Goal: Information Seeking & Learning: Learn about a topic

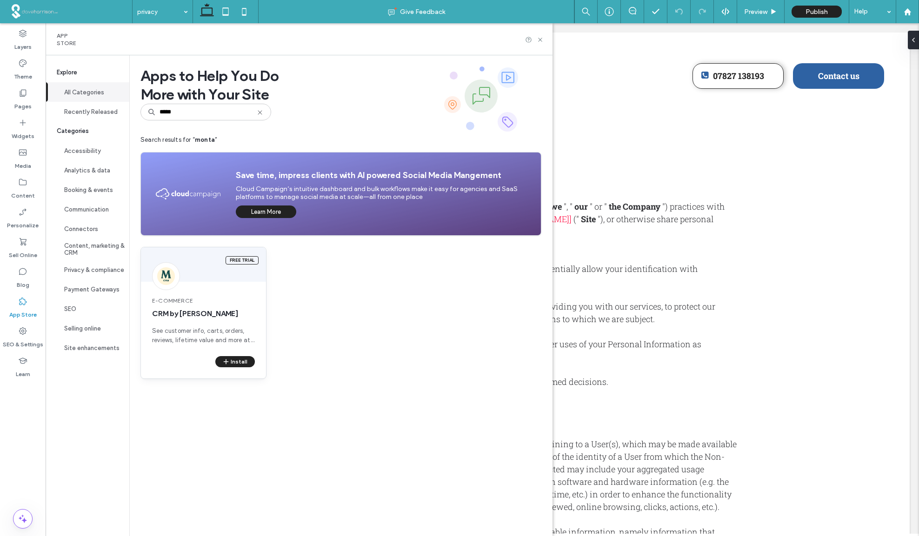
type input "*****"
click at [175, 302] on span "e-Commerce" at bounding box center [203, 301] width 103 height 8
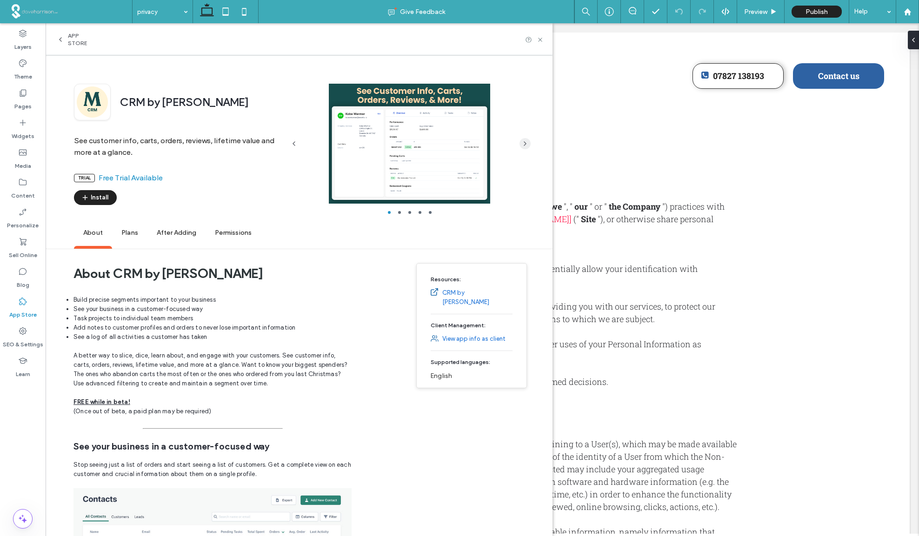
click at [526, 143] on use "button" at bounding box center [525, 144] width 2 height 4
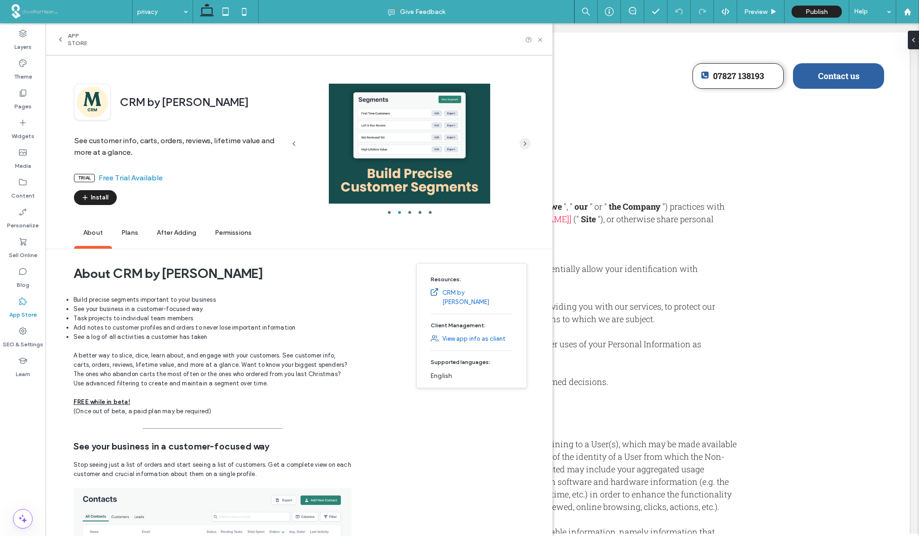
click at [526, 143] on use "button" at bounding box center [525, 144] width 2 height 4
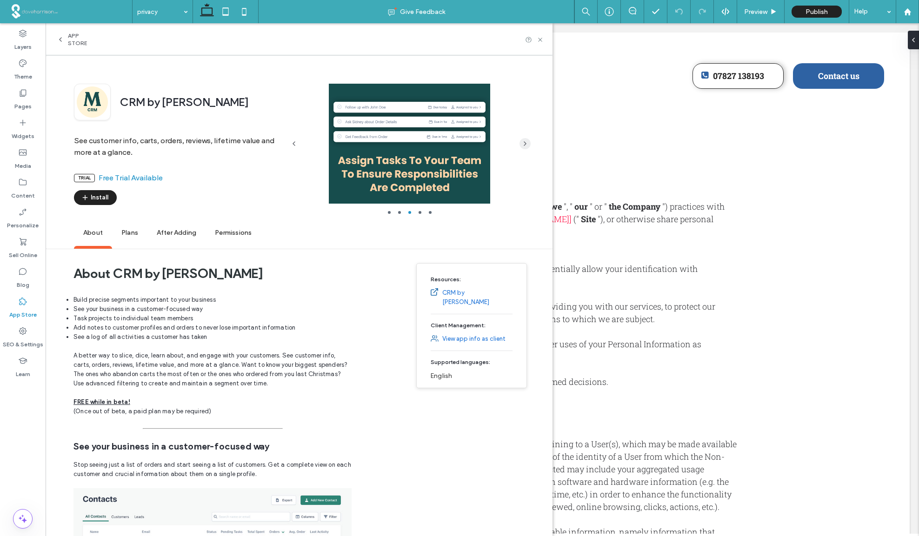
click at [526, 143] on use "button" at bounding box center [525, 144] width 2 height 4
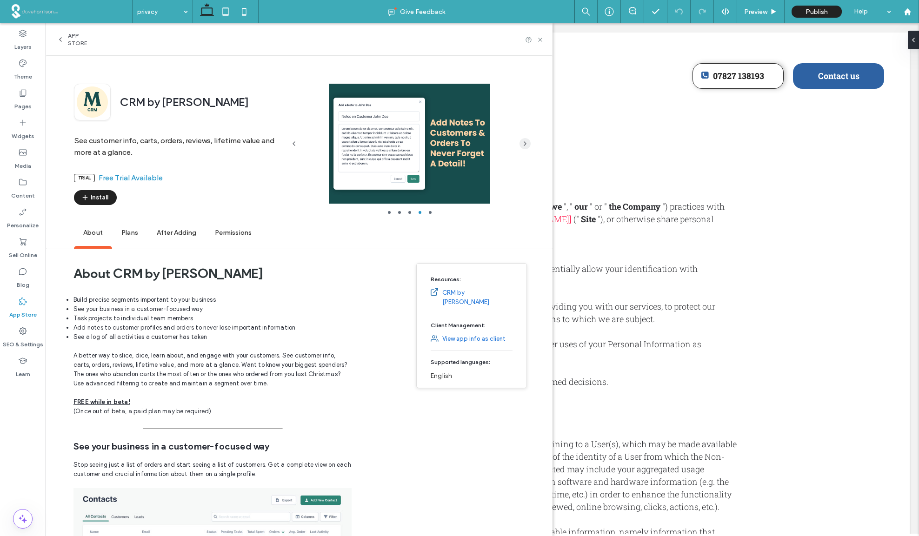
click at [526, 143] on use "button" at bounding box center [525, 144] width 2 height 4
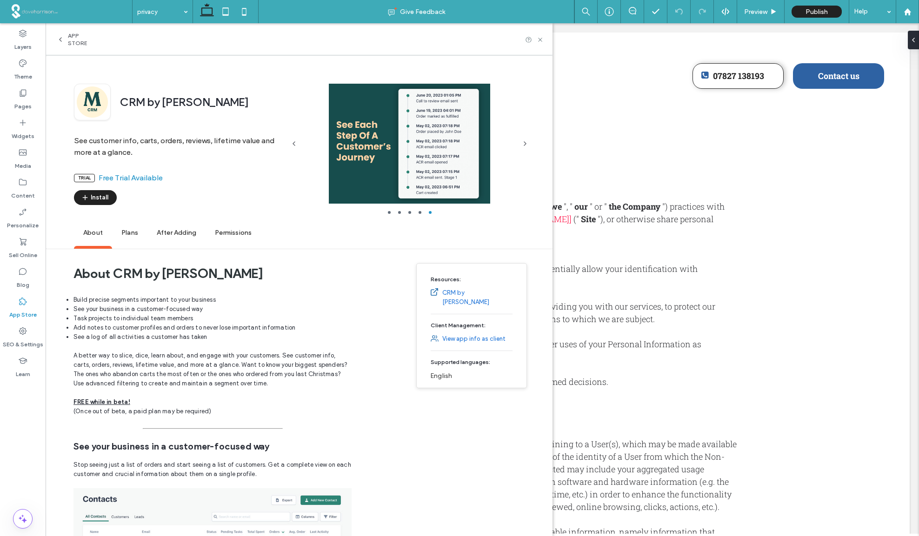
click at [124, 231] on span "Plans" at bounding box center [129, 233] width 35 height 26
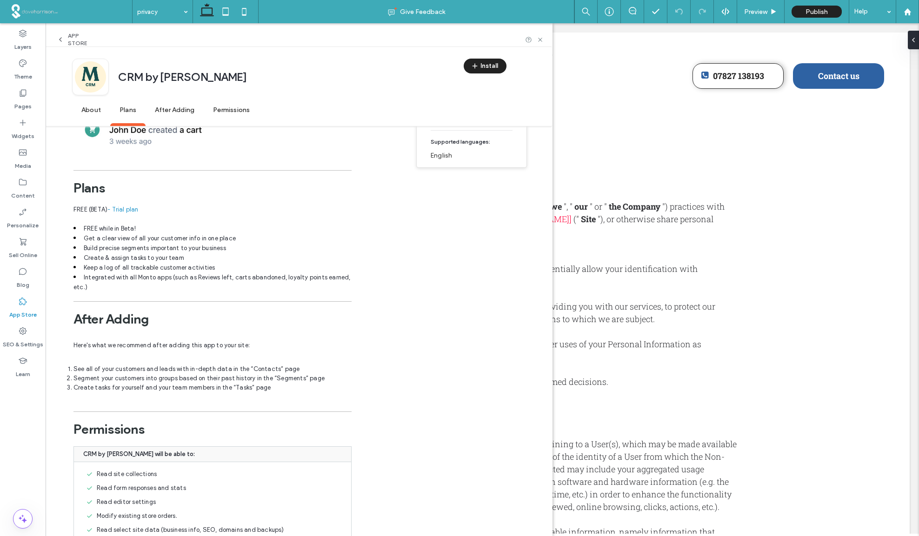
scroll to position [1353, 0]
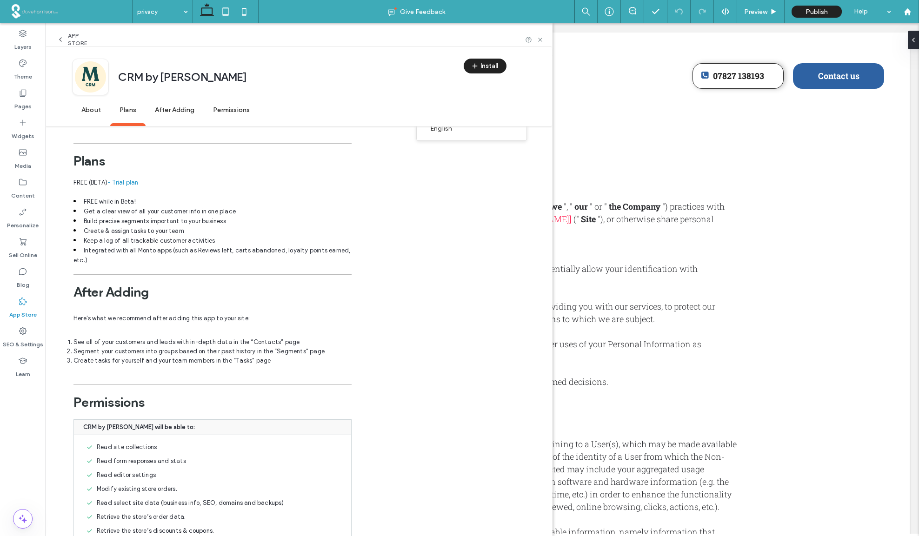
click at [60, 39] on icon at bounding box center [60, 39] width 7 height 7
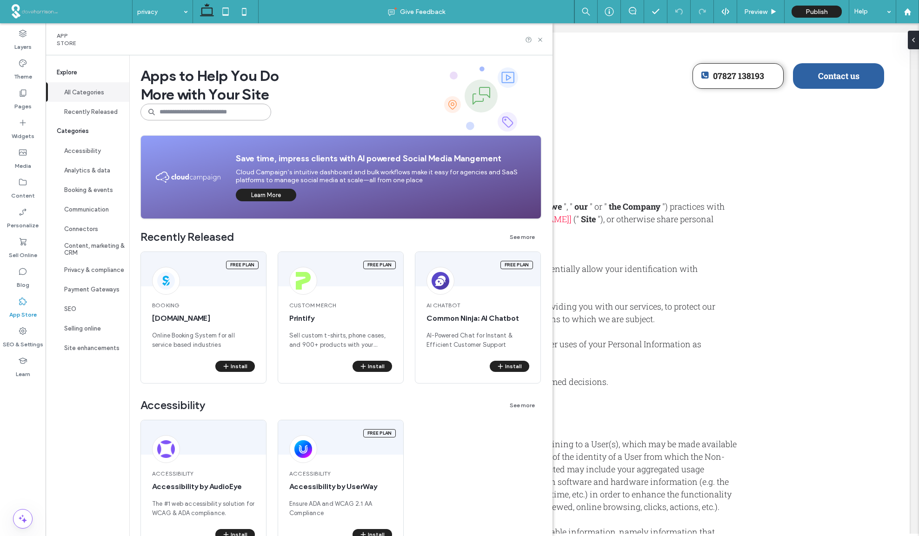
click at [182, 111] on input at bounding box center [205, 112] width 131 height 17
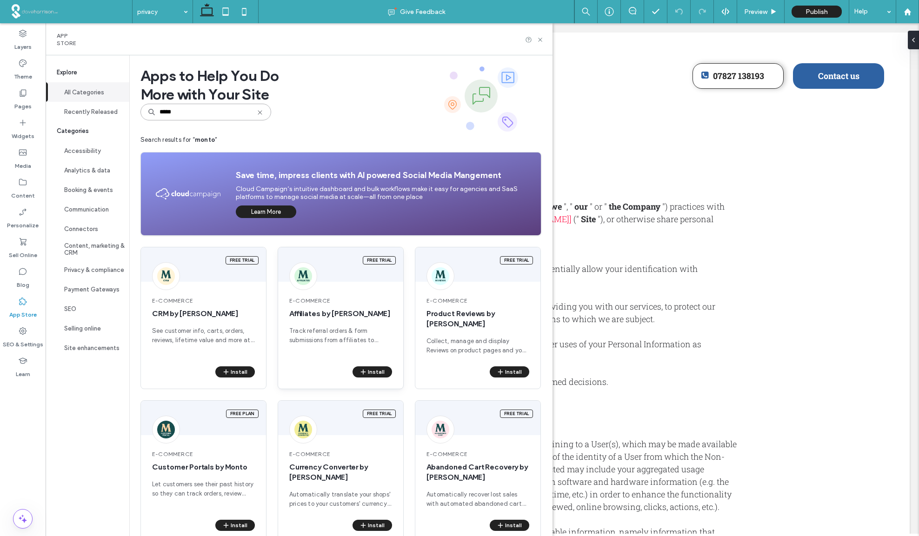
scroll to position [11, 0]
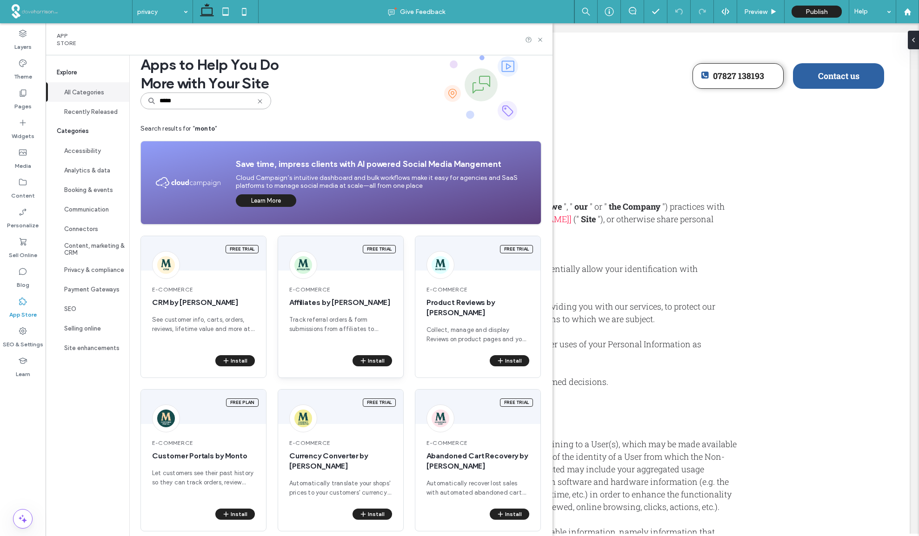
type input "*****"
click at [318, 302] on span "Affiliates by [PERSON_NAME]" at bounding box center [340, 303] width 103 height 10
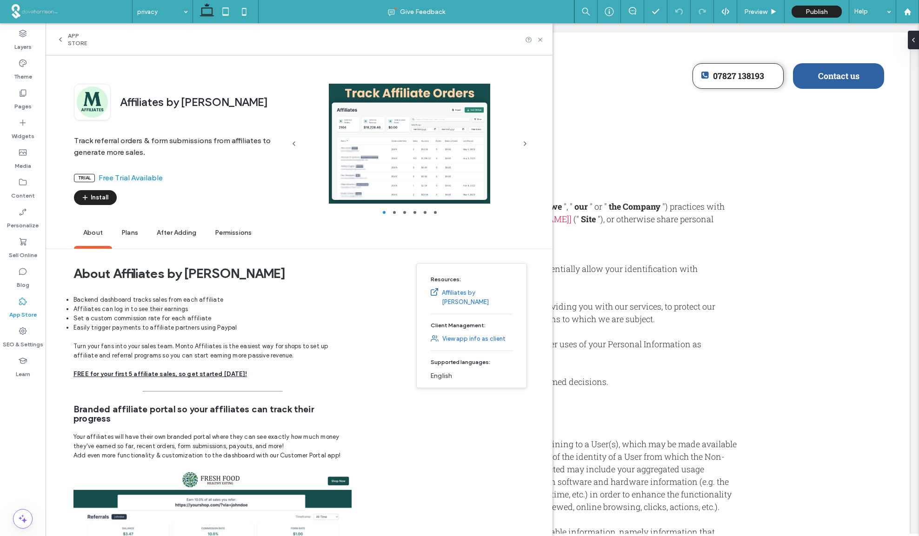
click at [400, 165] on div at bounding box center [409, 144] width 213 height 120
click at [526, 142] on icon "button" at bounding box center [524, 143] width 7 height 7
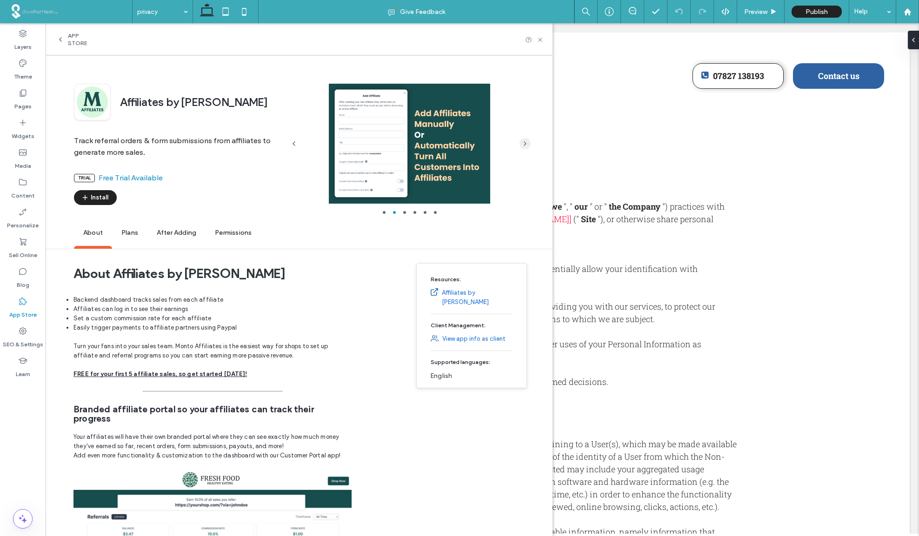
click at [526, 142] on icon "button" at bounding box center [524, 143] width 7 height 7
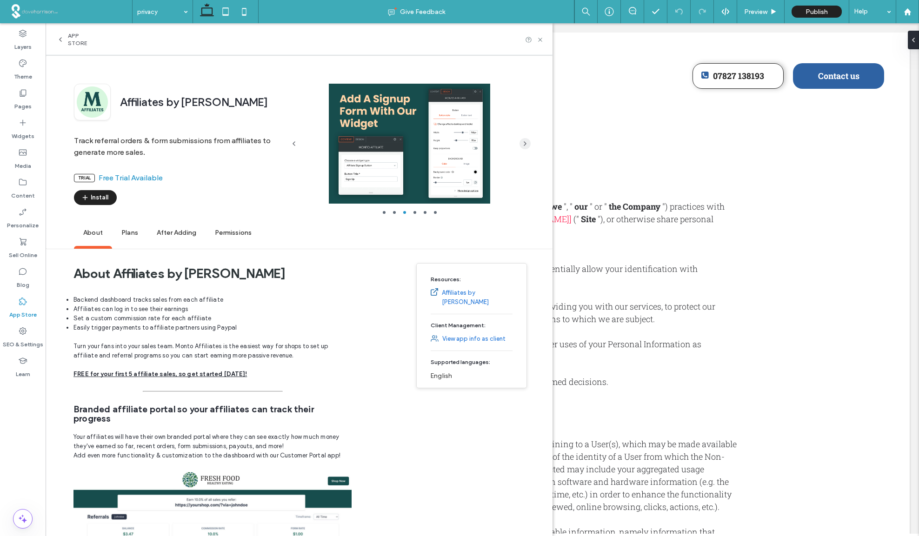
click at [526, 142] on icon "button" at bounding box center [524, 143] width 7 height 7
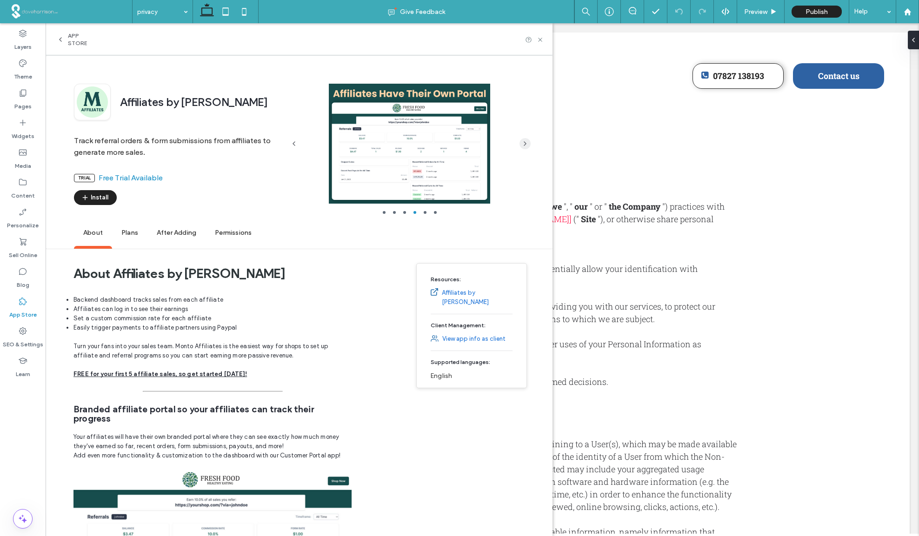
click at [526, 142] on icon "button" at bounding box center [524, 143] width 7 height 7
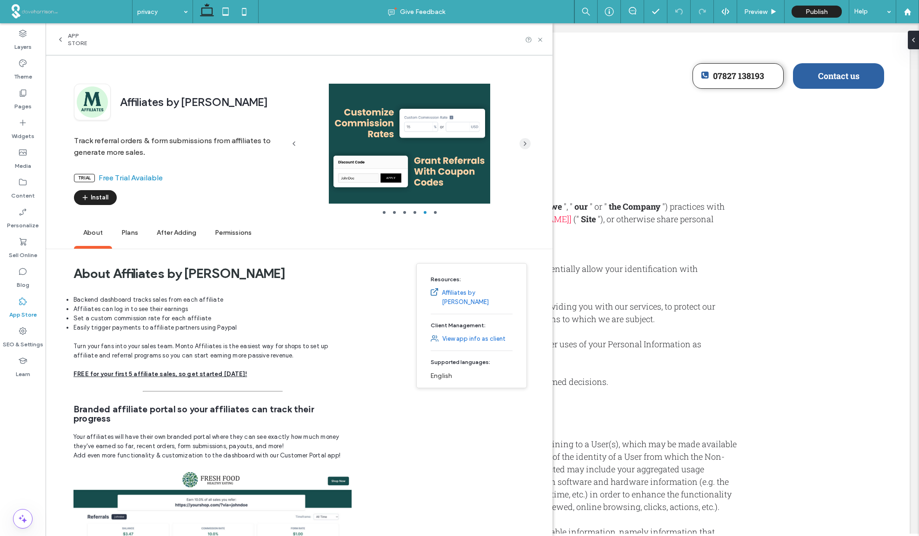
click at [526, 142] on icon "button" at bounding box center [524, 143] width 7 height 7
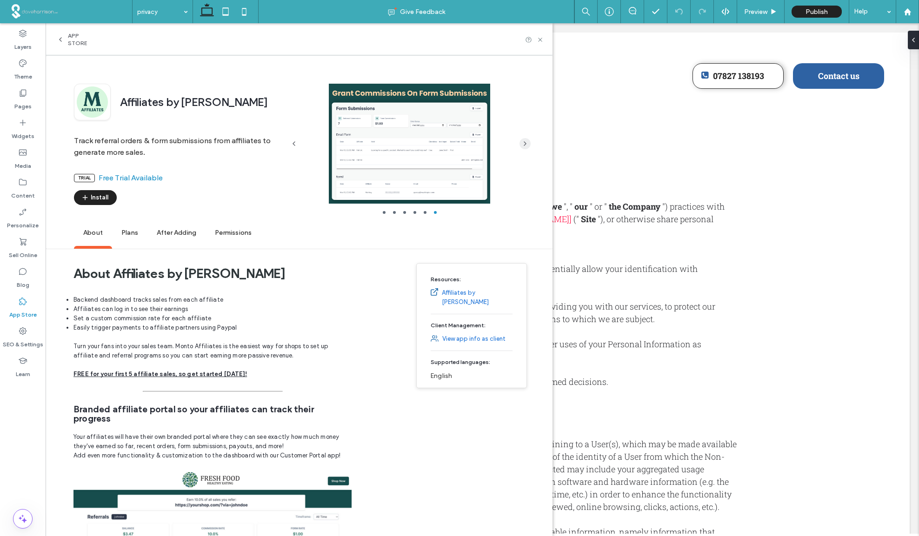
click at [526, 142] on icon "button" at bounding box center [524, 143] width 7 height 7
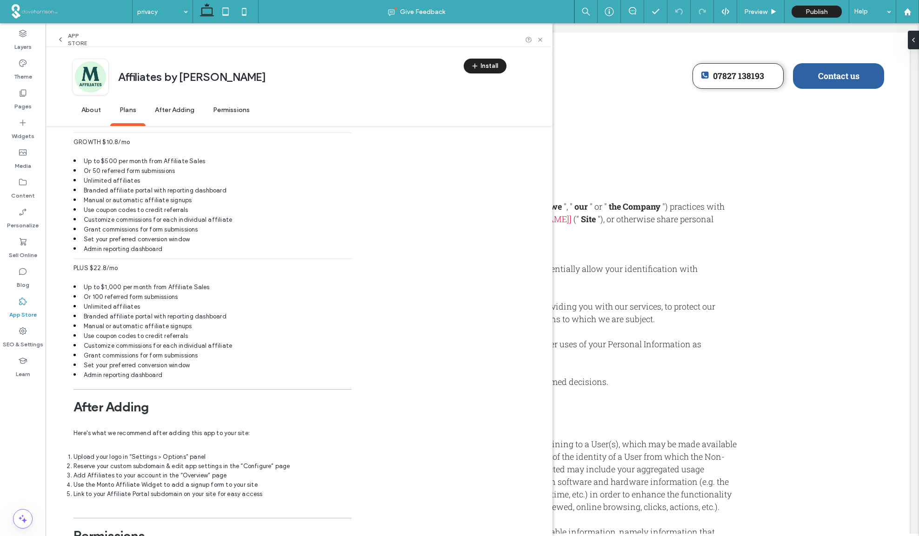
scroll to position [1597, 0]
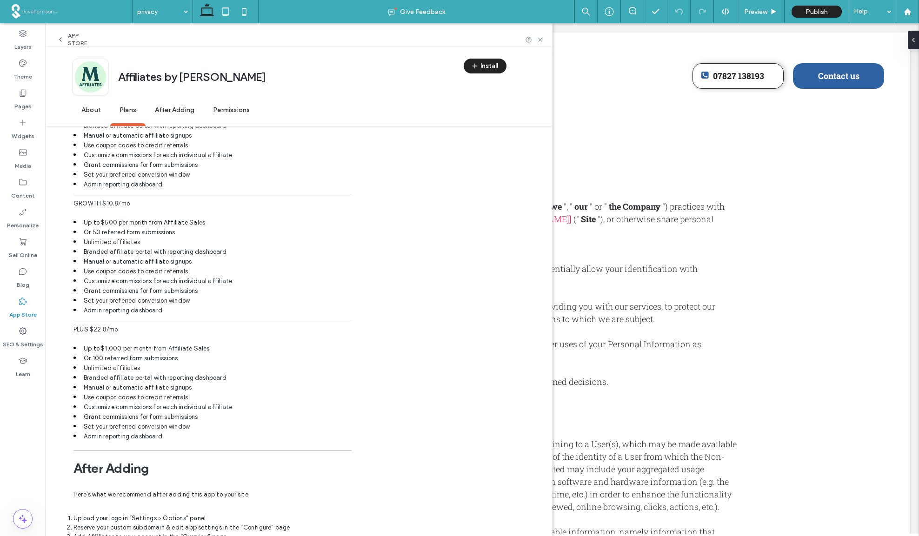
click at [64, 40] on div "App Store" at bounding box center [76, 39] width 39 height 15
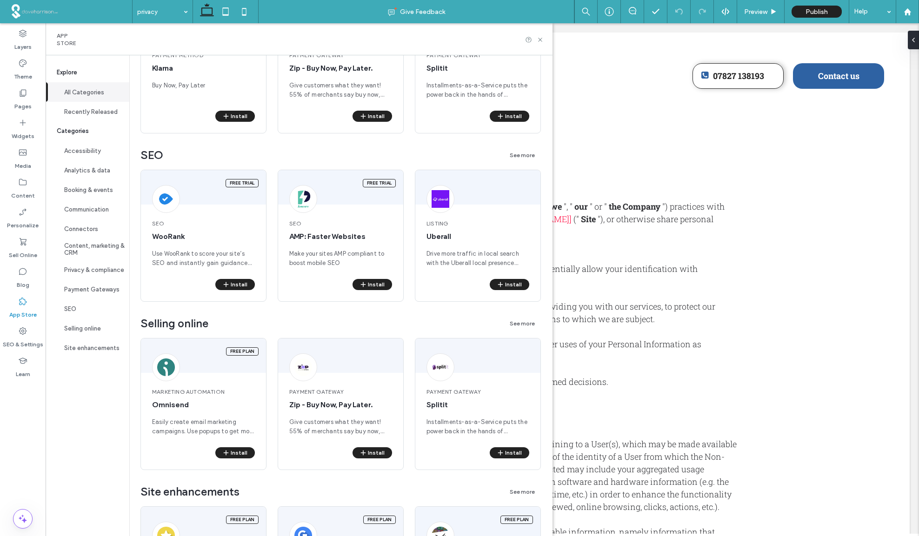
scroll to position [0, 0]
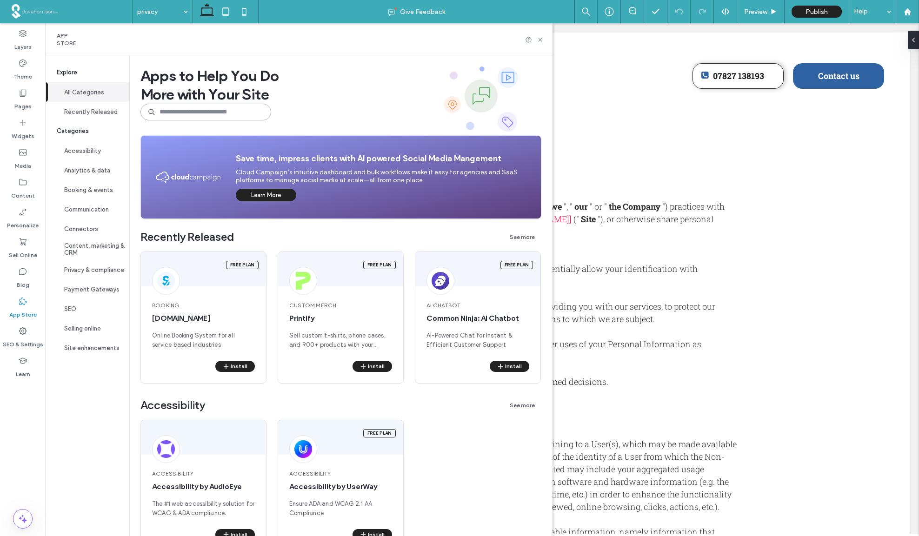
click at [169, 110] on input at bounding box center [205, 112] width 131 height 17
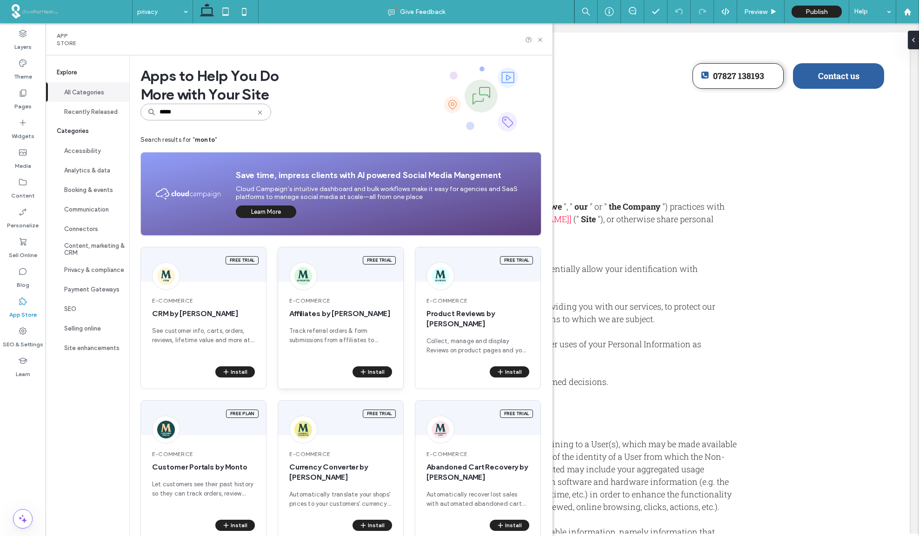
scroll to position [11, 0]
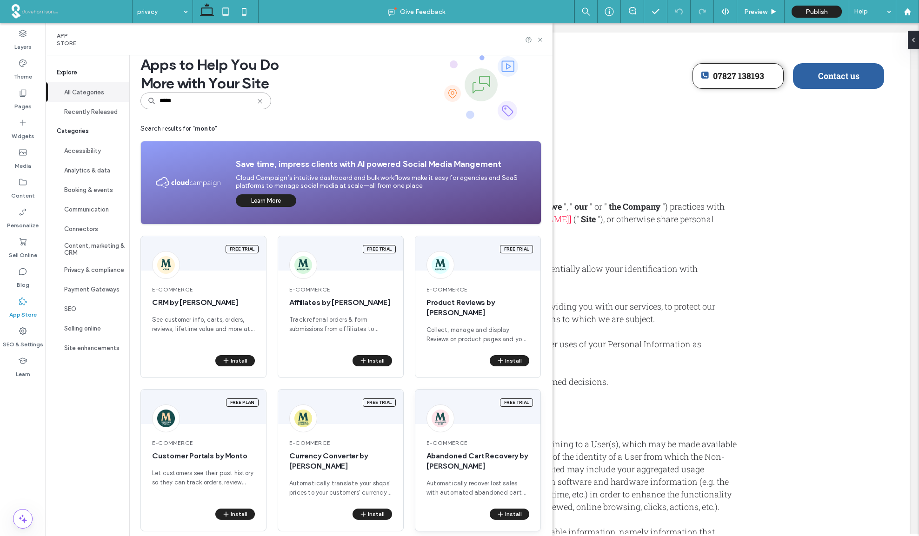
type input "*****"
click at [446, 439] on span "e-Commerce" at bounding box center [478, 443] width 103 height 8
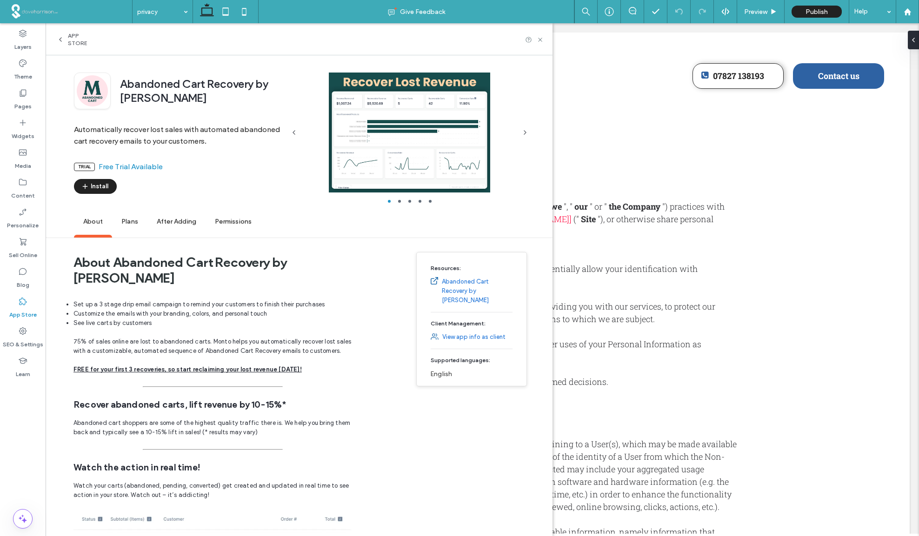
scroll to position [0, 0]
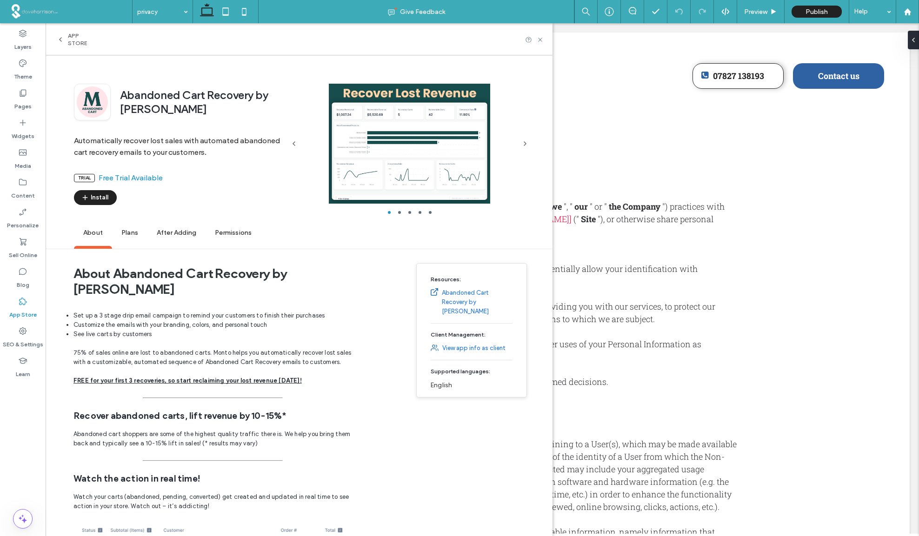
click at [129, 236] on span "Plans" at bounding box center [129, 233] width 35 height 26
click at [526, 142] on icon "button" at bounding box center [524, 143] width 7 height 7
click at [525, 144] on use "button" at bounding box center [525, 144] width 2 height 4
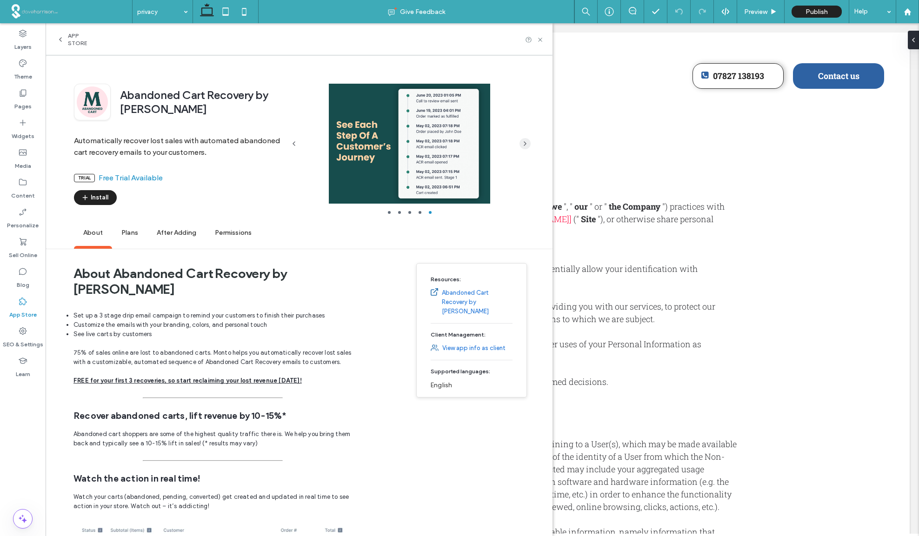
click at [525, 144] on use "button" at bounding box center [525, 144] width 2 height 4
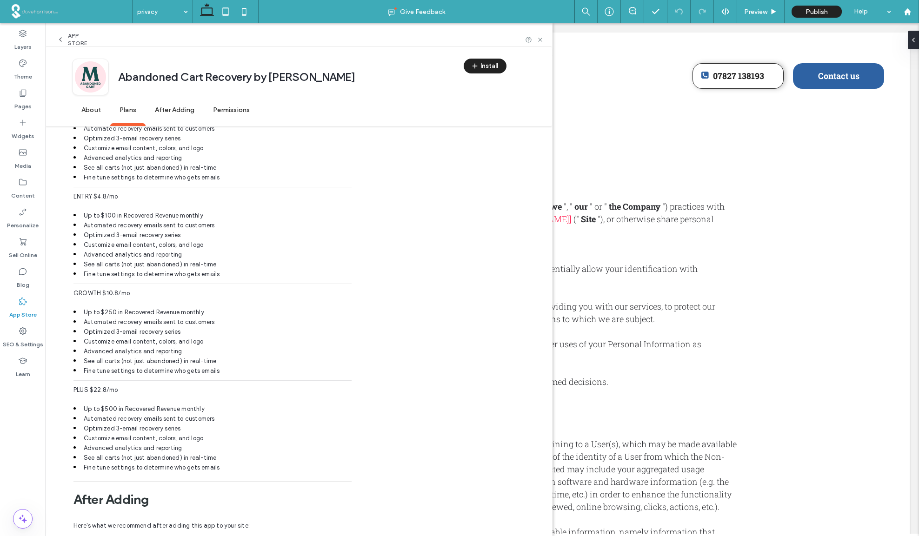
scroll to position [1564, 0]
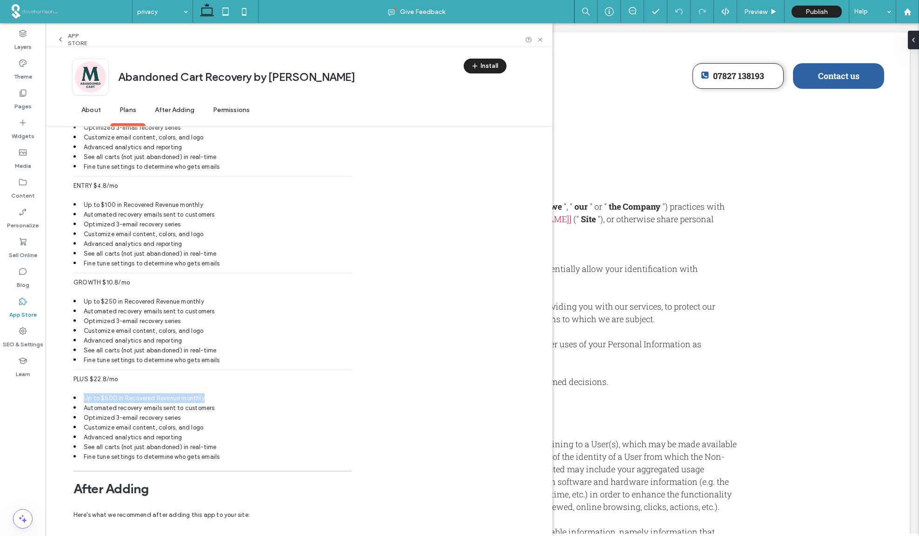
drag, startPoint x: 84, startPoint y: 373, endPoint x: 213, endPoint y: 373, distance: 128.8
click at [213, 393] on li "Up to $500 in Recovered Revenue monthly" at bounding box center [212, 398] width 278 height 10
copy span "Up to $500 in Recovered Revenue monthly"
click at [67, 40] on div "App Store" at bounding box center [76, 39] width 39 height 15
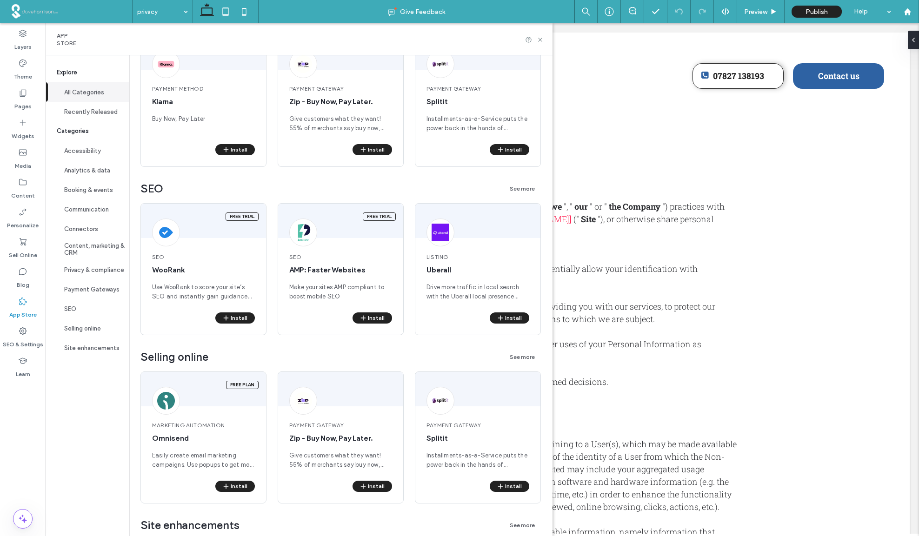
scroll to position [0, 0]
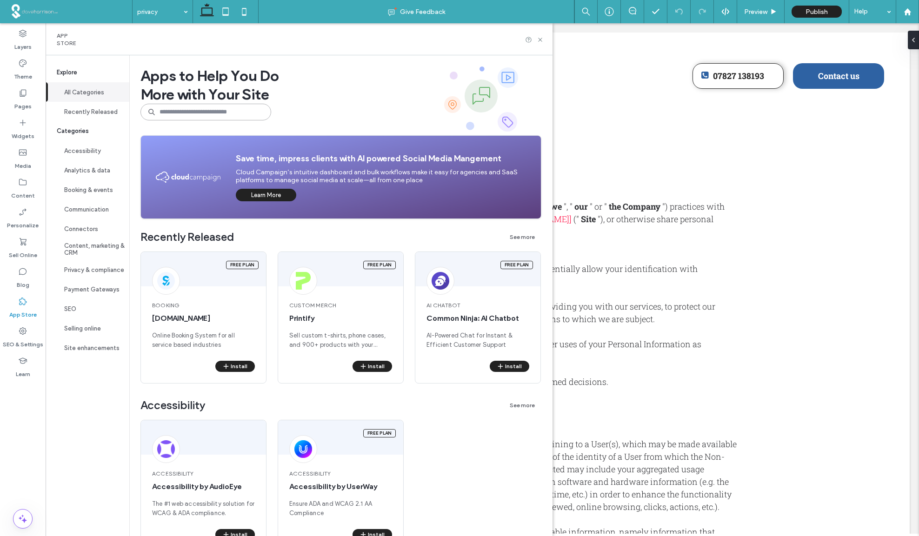
click at [168, 112] on input at bounding box center [205, 112] width 131 height 17
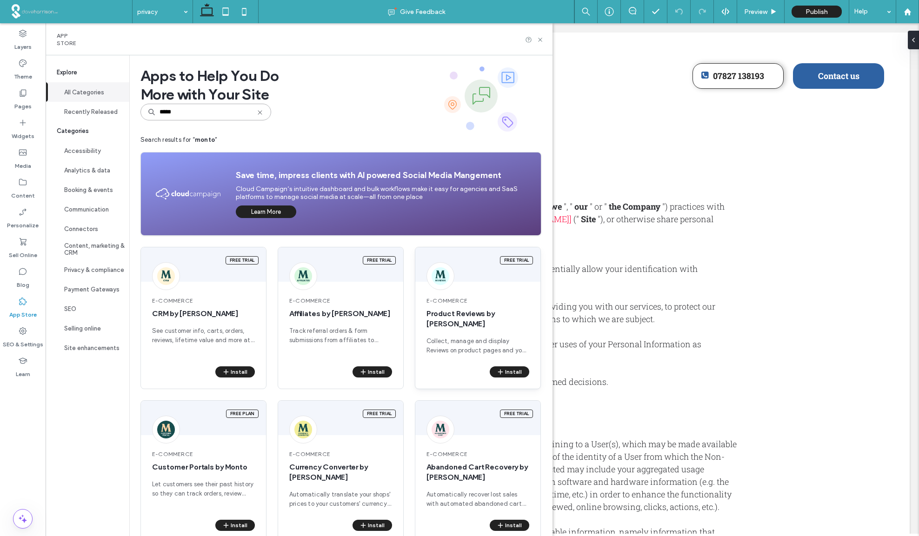
type input "*****"
click at [460, 304] on span "e-Commerce" at bounding box center [478, 301] width 103 height 8
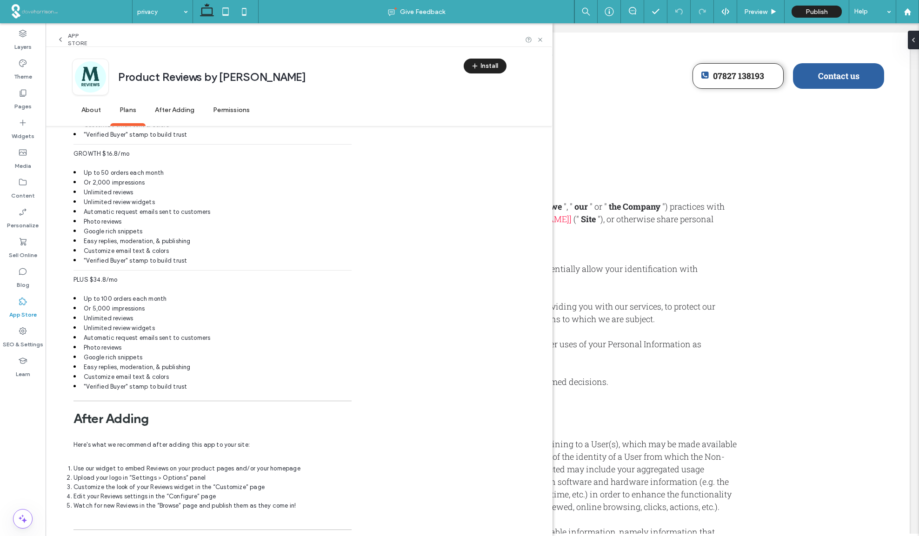
scroll to position [2060, 0]
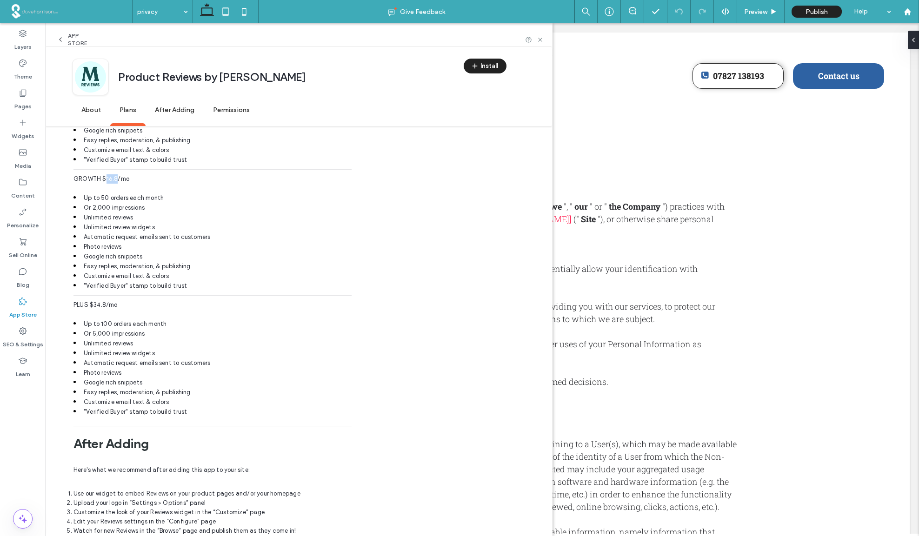
drag, startPoint x: 106, startPoint y: 178, endPoint x: 117, endPoint y: 178, distance: 10.7
click at [117, 178] on span "GROWTH $16.8/mo" at bounding box center [101, 178] width 56 height 7
copy span "16.8"
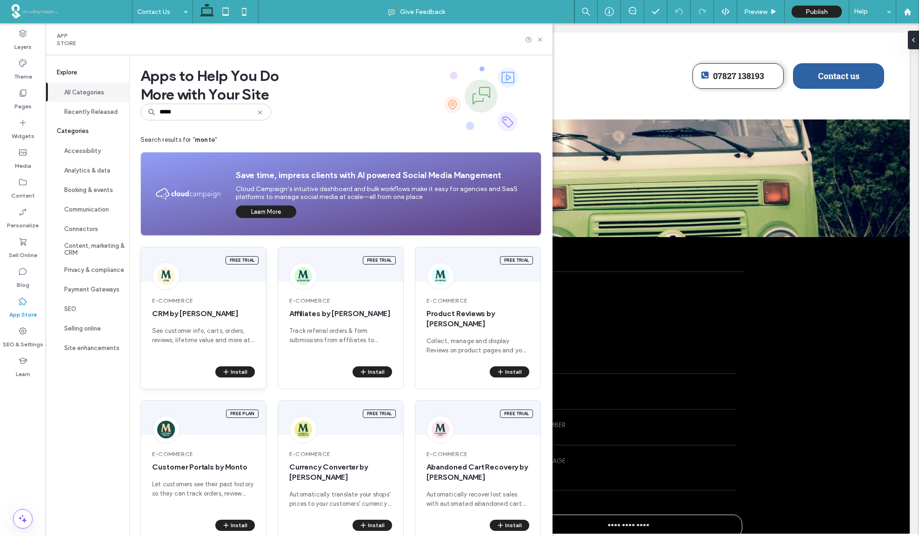
type input "*****"
click at [189, 310] on span "CRM by [PERSON_NAME]" at bounding box center [203, 314] width 103 height 10
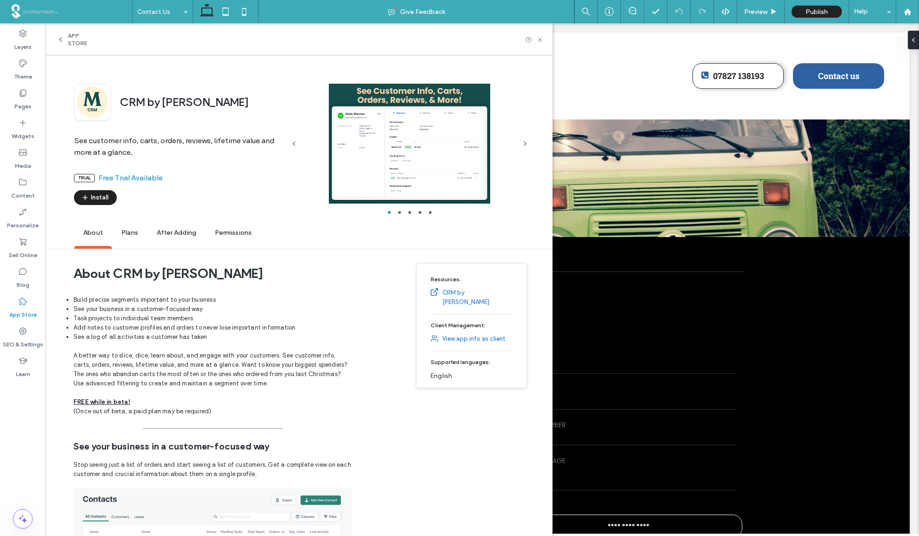
click at [127, 233] on span "Plans" at bounding box center [129, 233] width 35 height 26
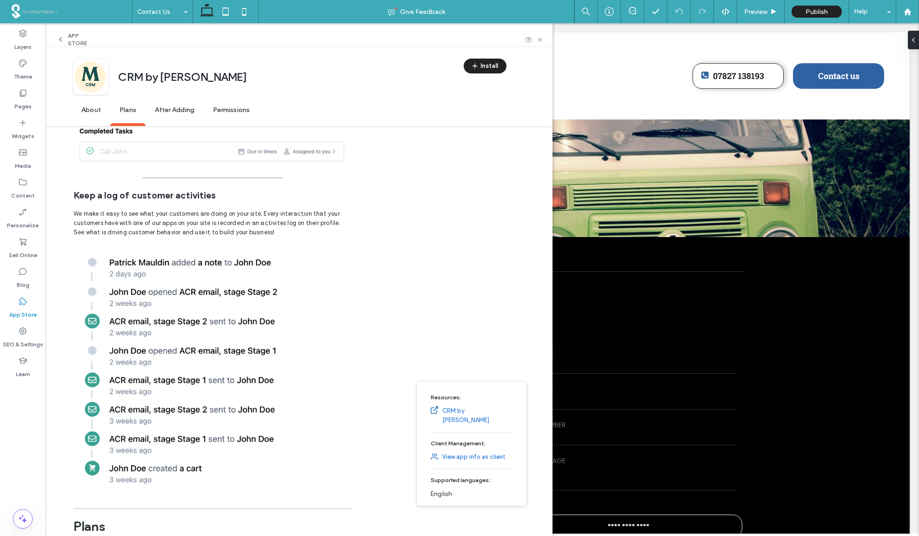
scroll to position [1353, 0]
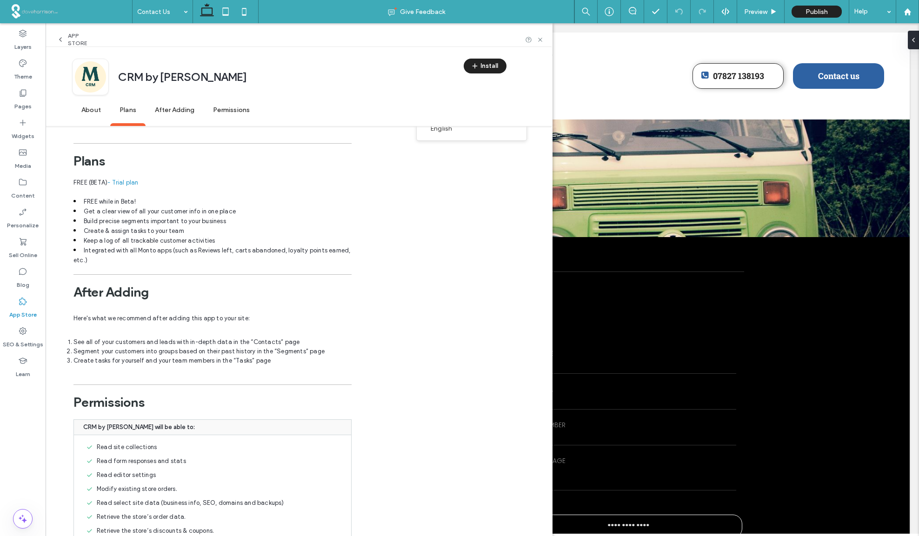
click at [61, 39] on icon at bounding box center [60, 39] width 7 height 7
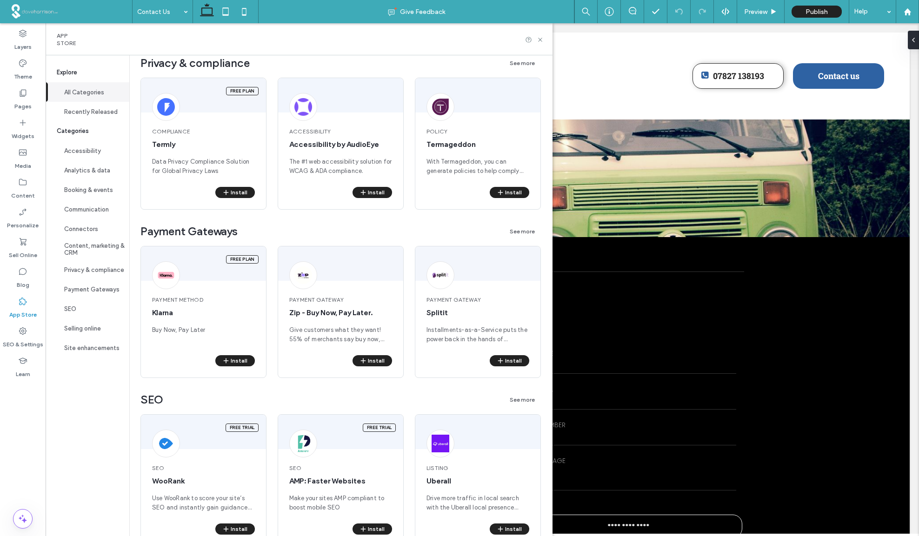
scroll to position [0, 0]
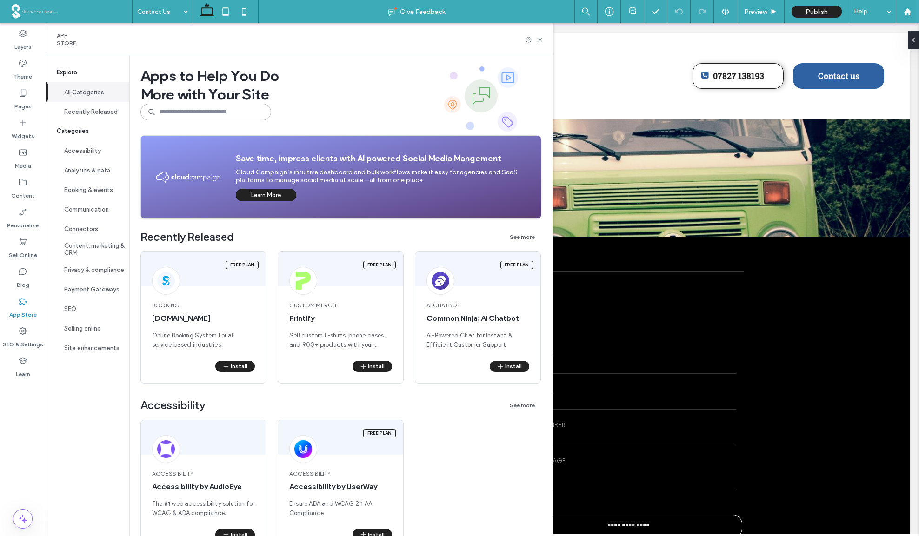
click at [167, 112] on input at bounding box center [205, 112] width 131 height 17
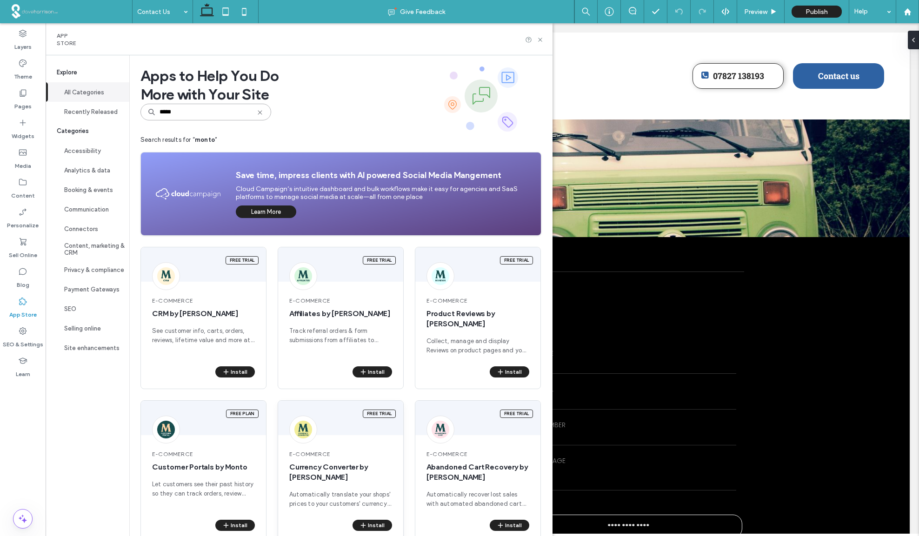
type input "*****"
click at [312, 462] on span "Currency Converter by [PERSON_NAME]" at bounding box center [340, 472] width 103 height 20
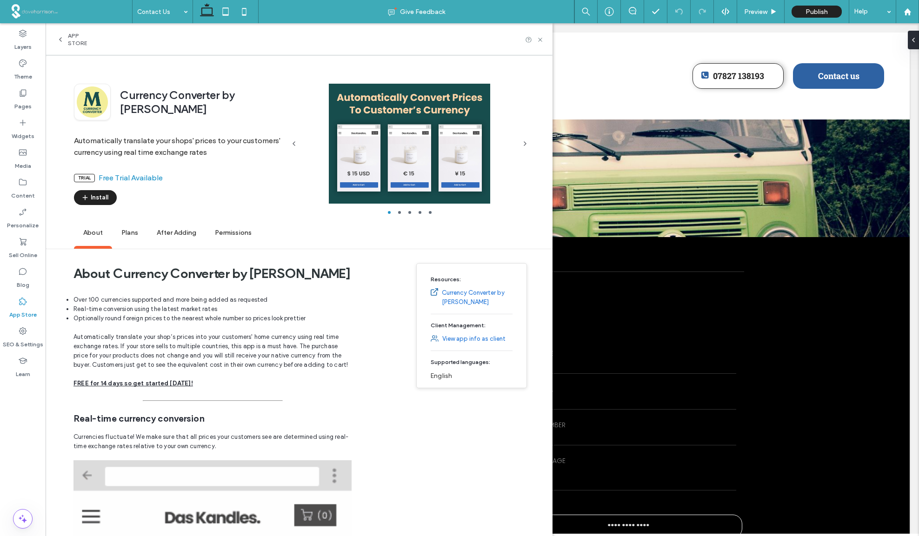
click at [129, 231] on span "Plans" at bounding box center [129, 233] width 35 height 26
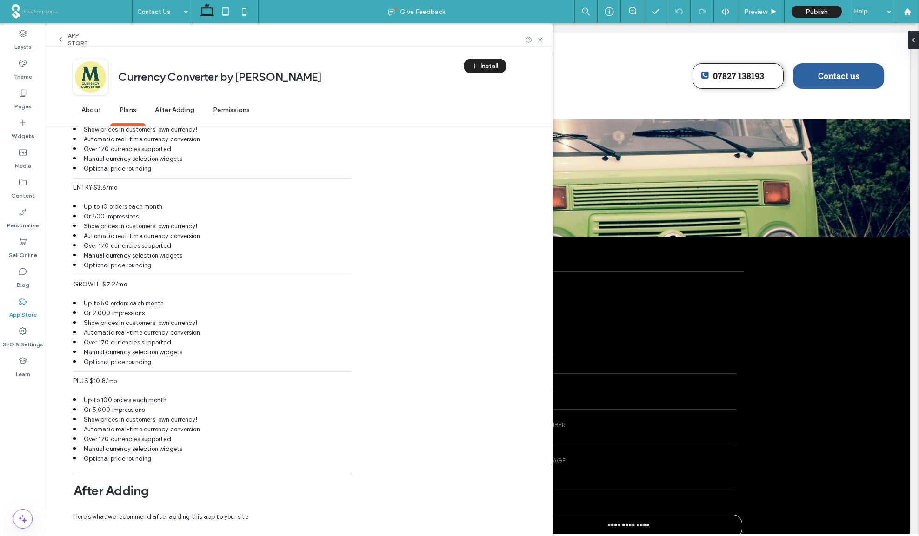
scroll to position [1168, 0]
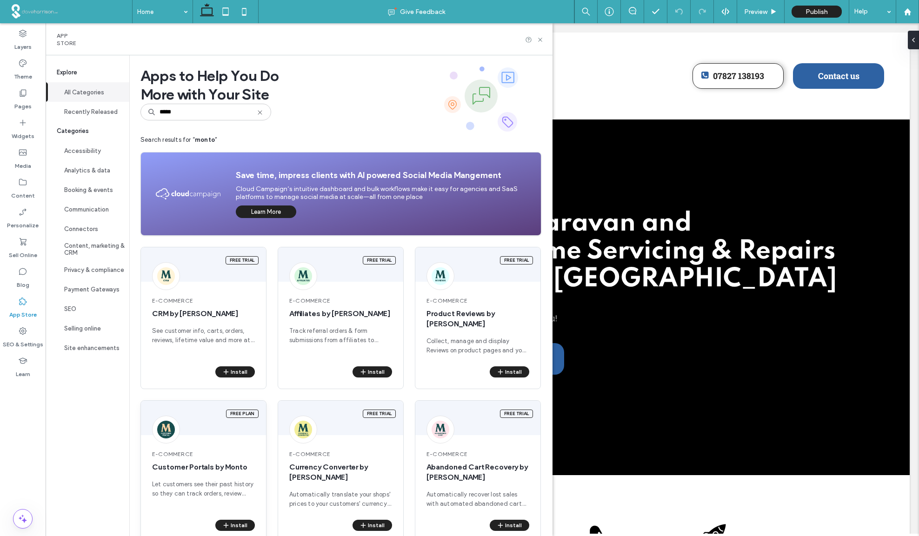
type input "*****"
click at [185, 462] on span "Customer Portals by Monto" at bounding box center [203, 467] width 103 height 10
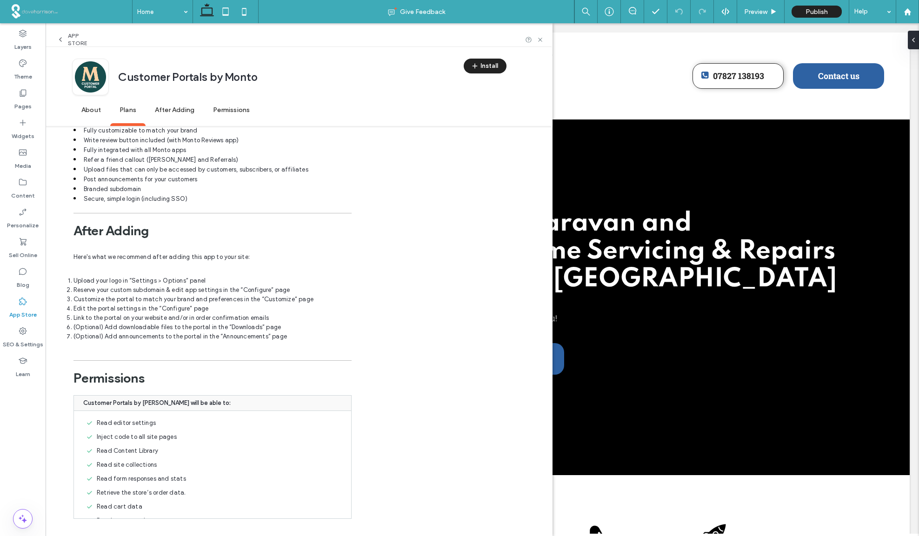
scroll to position [74, 0]
click at [542, 39] on icon at bounding box center [540, 39] width 7 height 7
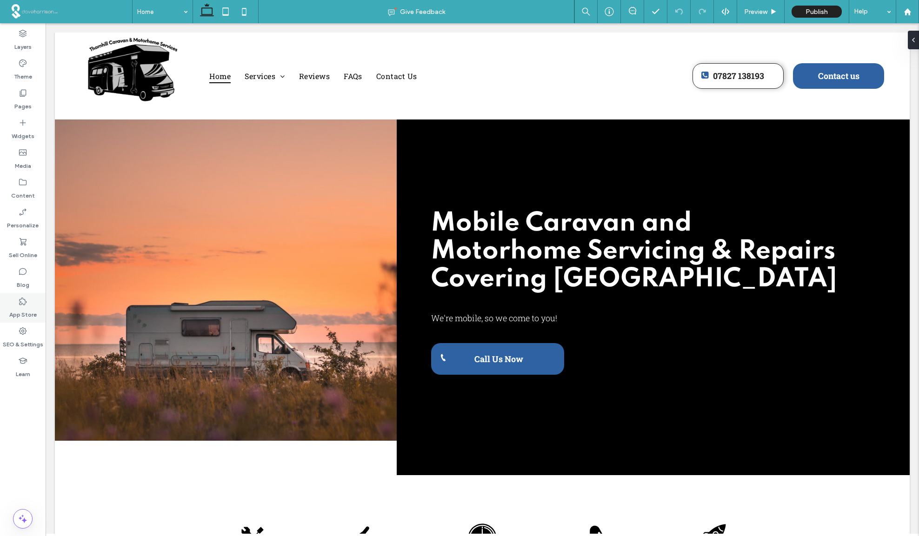
click at [22, 306] on label "App Store" at bounding box center [22, 312] width 27 height 13
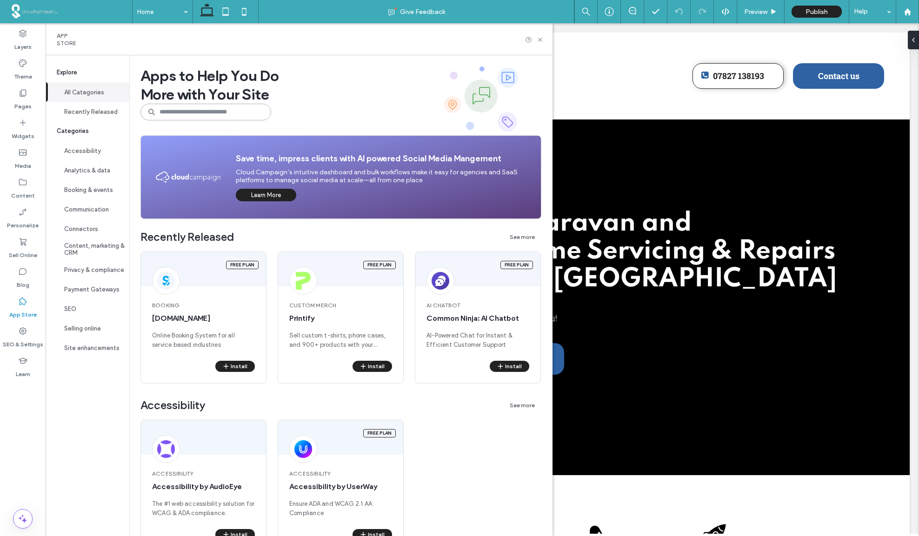
click at [171, 113] on input at bounding box center [205, 112] width 131 height 17
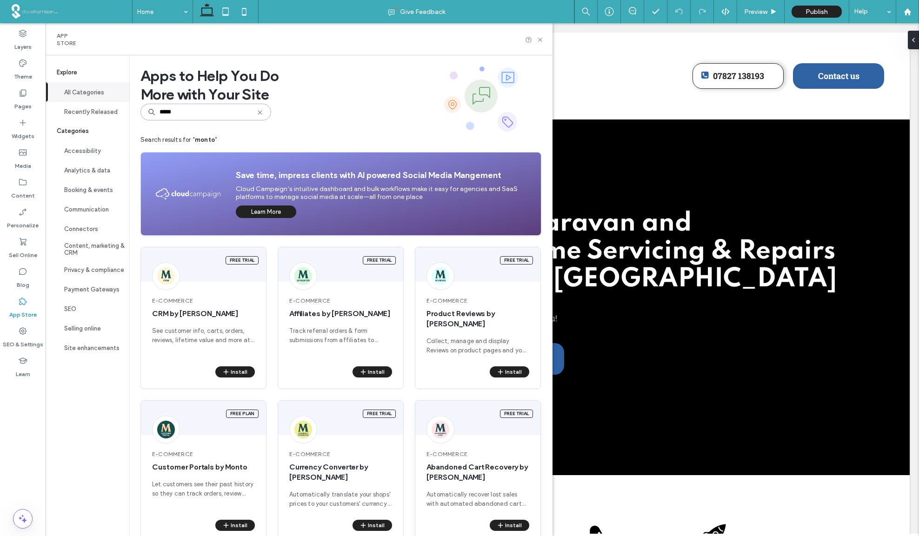
type input "*****"
click at [468, 450] on span "e-Commerce" at bounding box center [478, 454] width 103 height 8
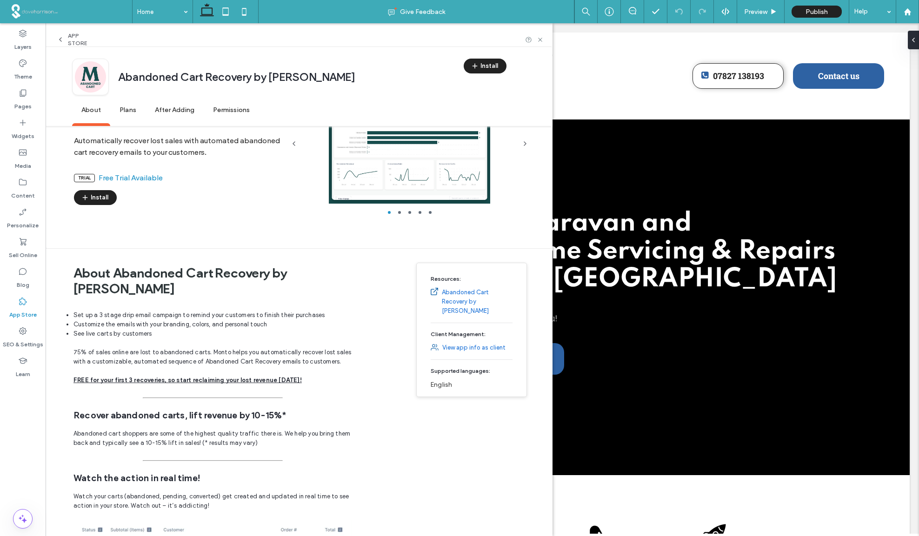
click at [126, 113] on span "Plans" at bounding box center [127, 111] width 35 height 26
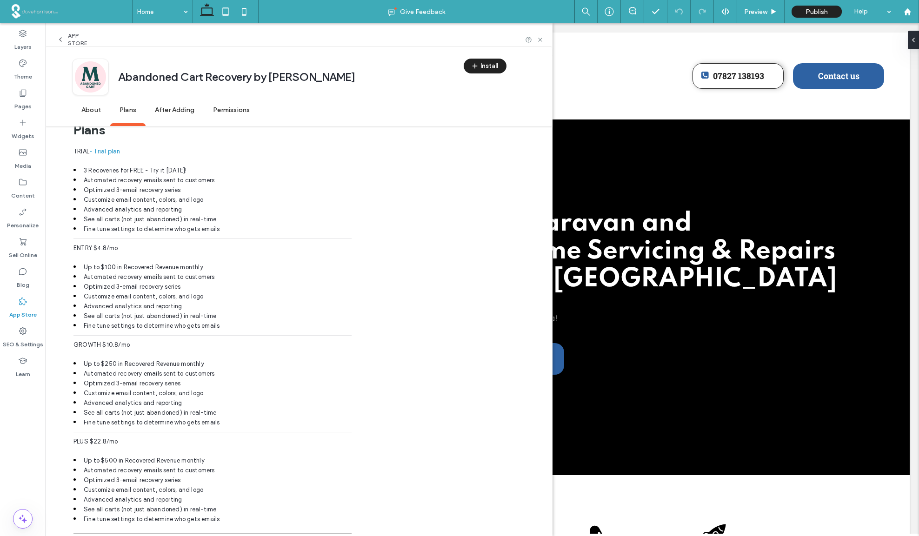
scroll to position [1499, 0]
